Goal: Find specific page/section: Find specific page/section

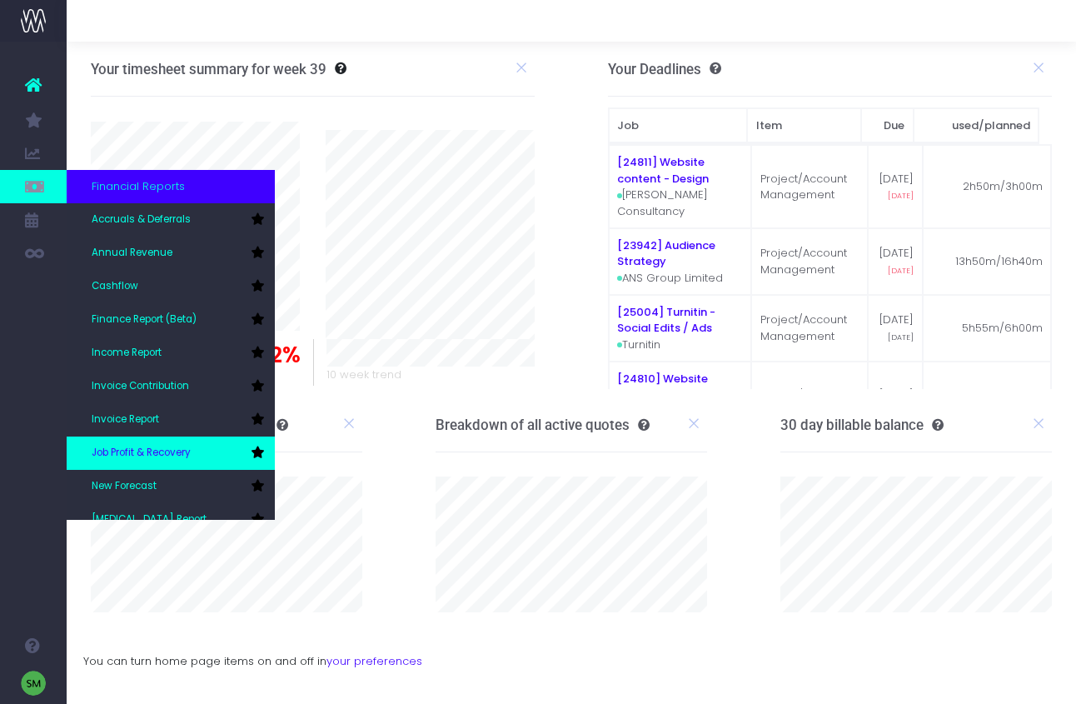
click at [185, 453] on span "Job Profit & Recovery" at bounding box center [141, 452] width 99 height 15
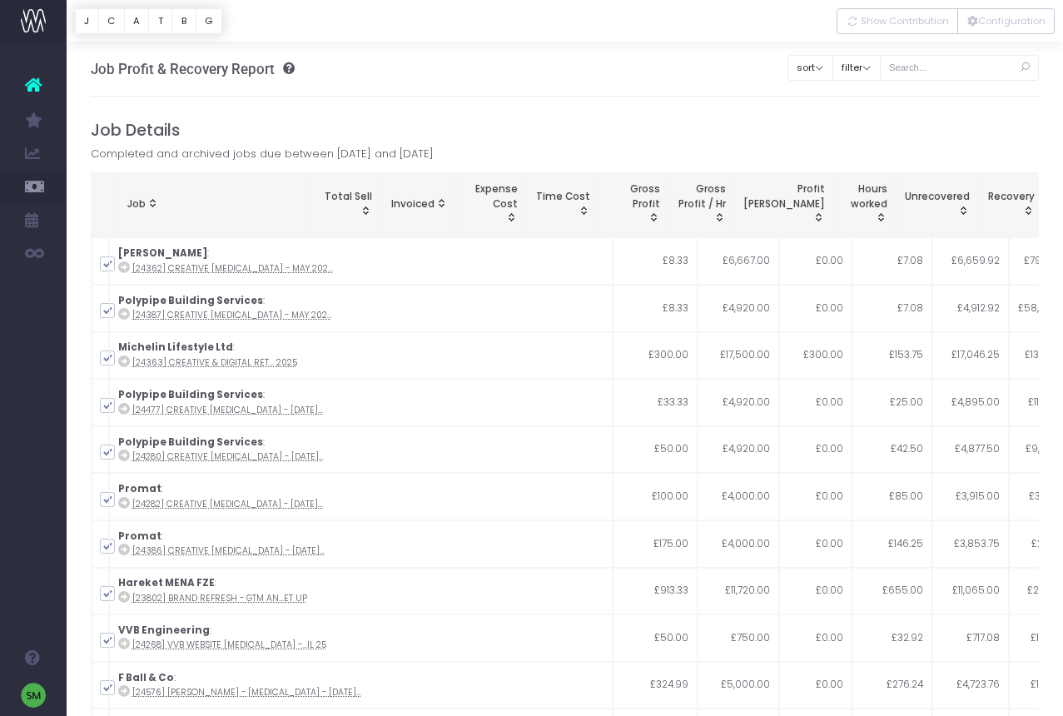
drag, startPoint x: 221, startPoint y: 208, endPoint x: 162, endPoint y: 200, distance: 59.7
click at [218, 206] on div "Job" at bounding box center [212, 204] width 171 height 15
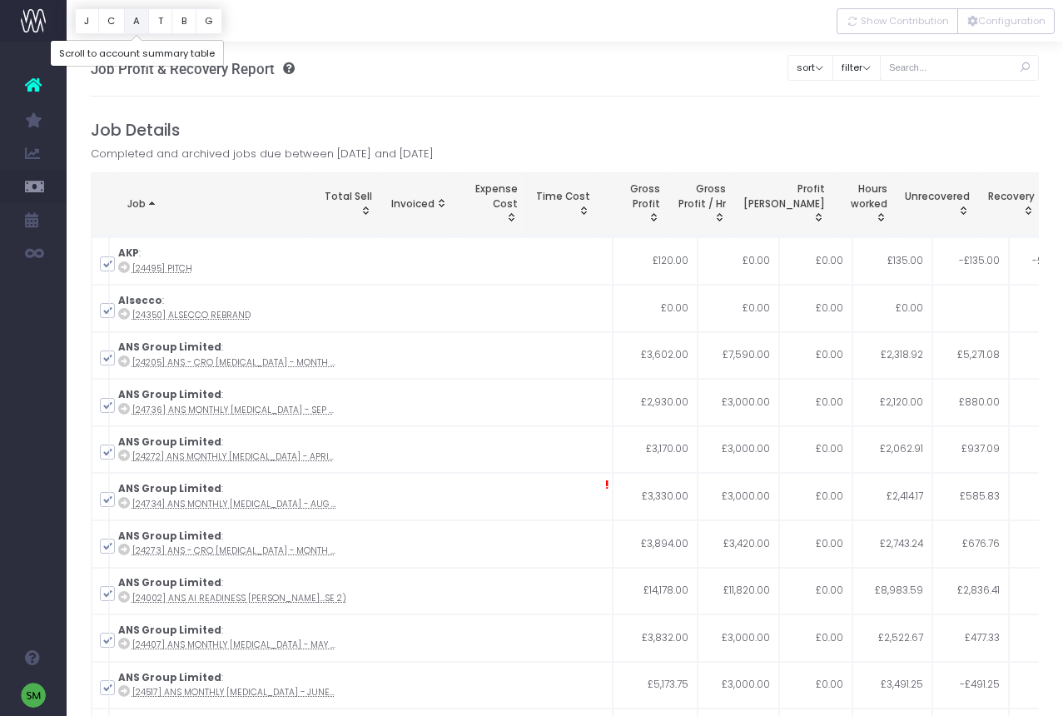
click at [133, 23] on button "A" at bounding box center [137, 21] width 26 height 26
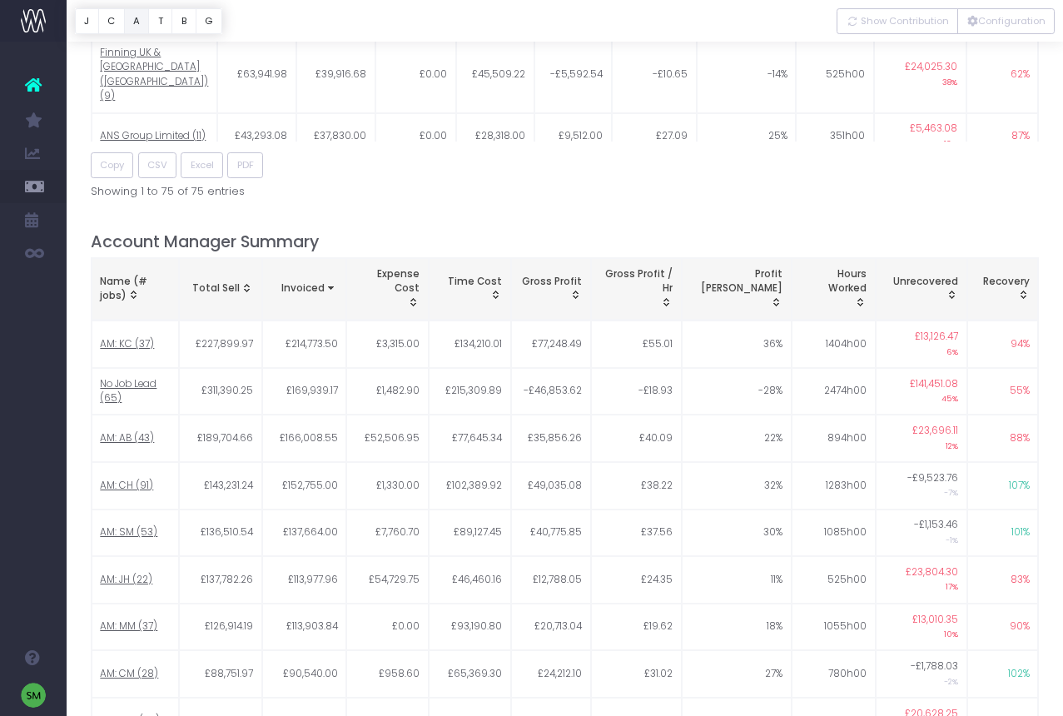
scroll to position [1438, 0]
